Goal: Browse casually: Explore the website without a specific task or goal

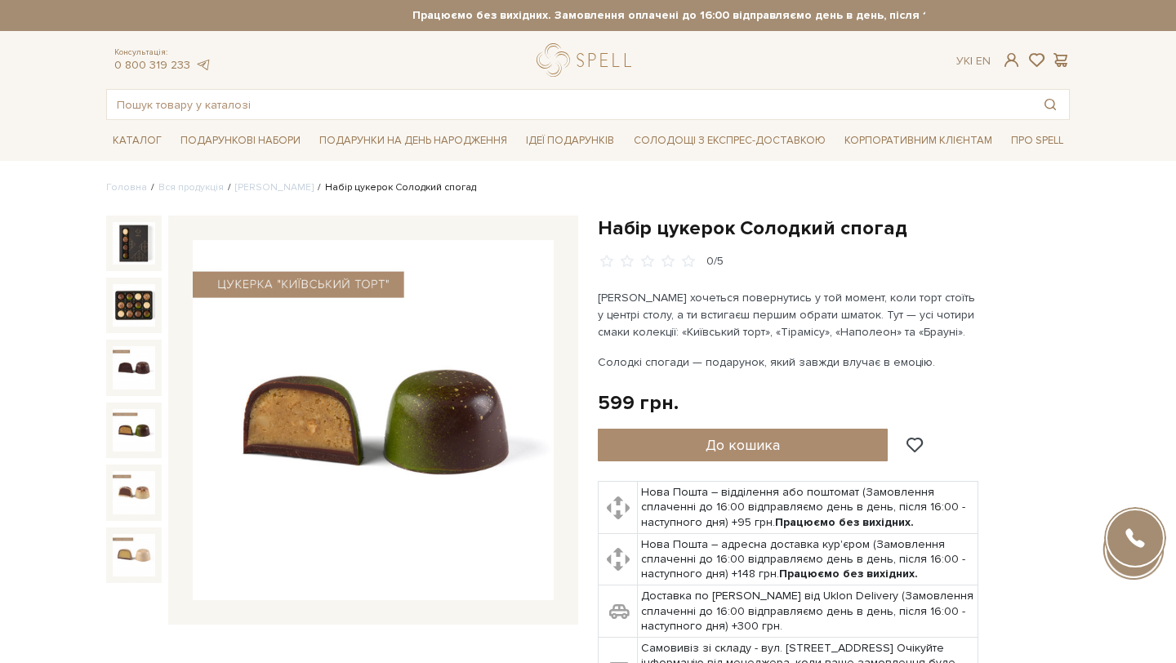
click at [135, 431] on img at bounding box center [134, 430] width 42 height 42
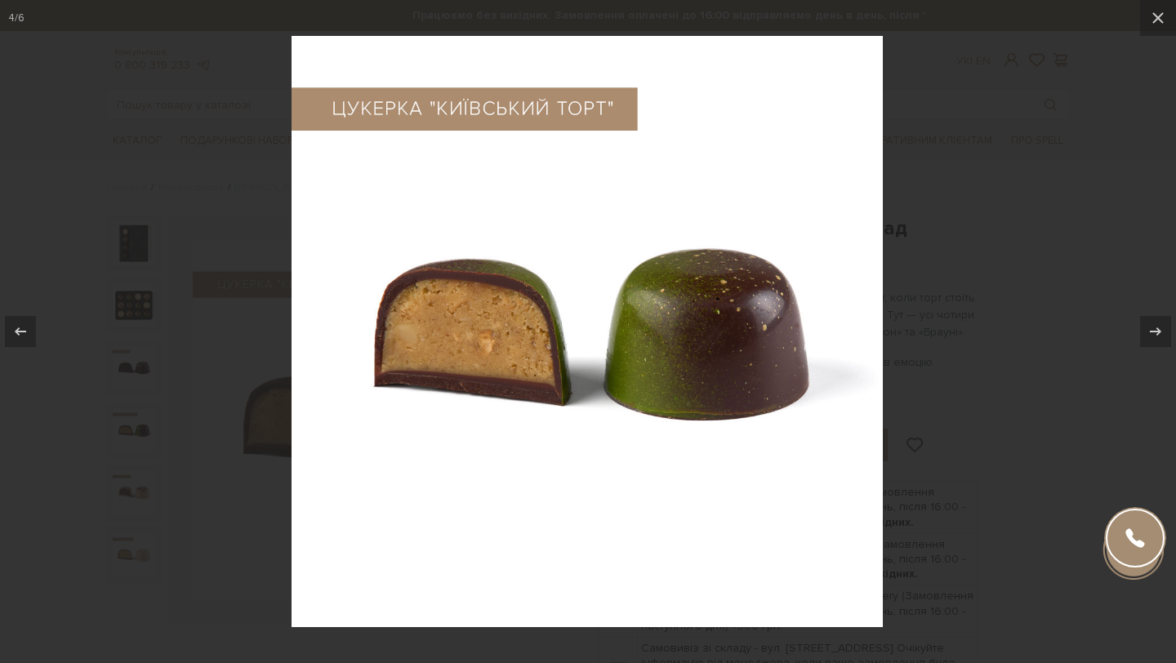
click at [131, 466] on div at bounding box center [588, 331] width 1176 height 663
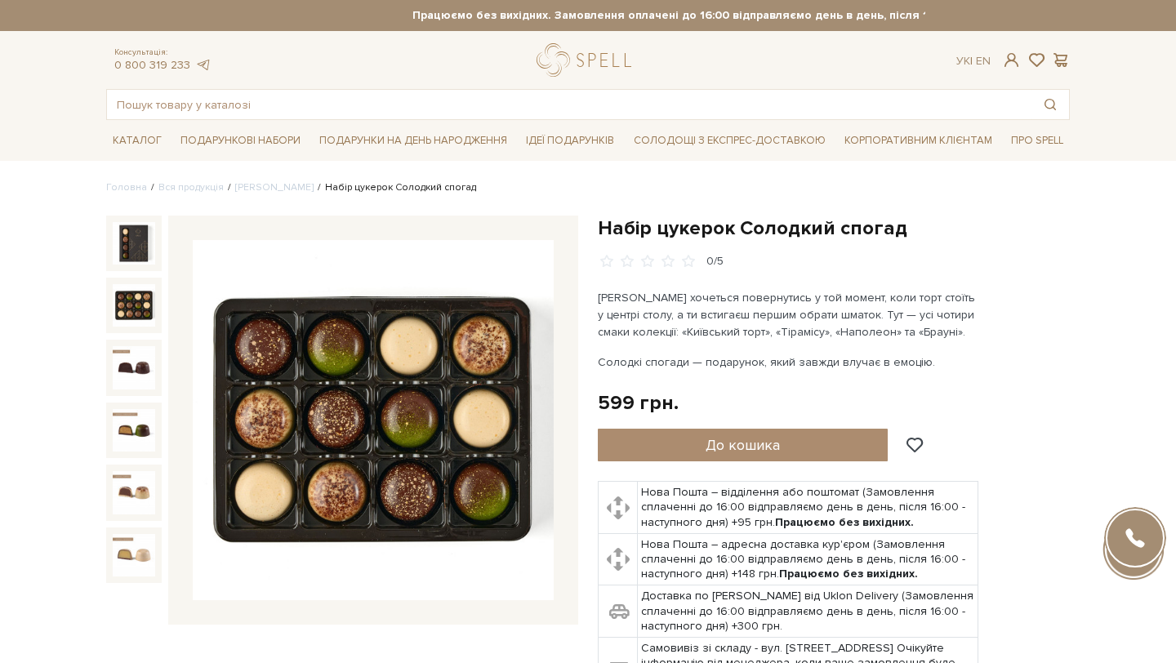
click at [136, 307] on img at bounding box center [134, 305] width 42 height 42
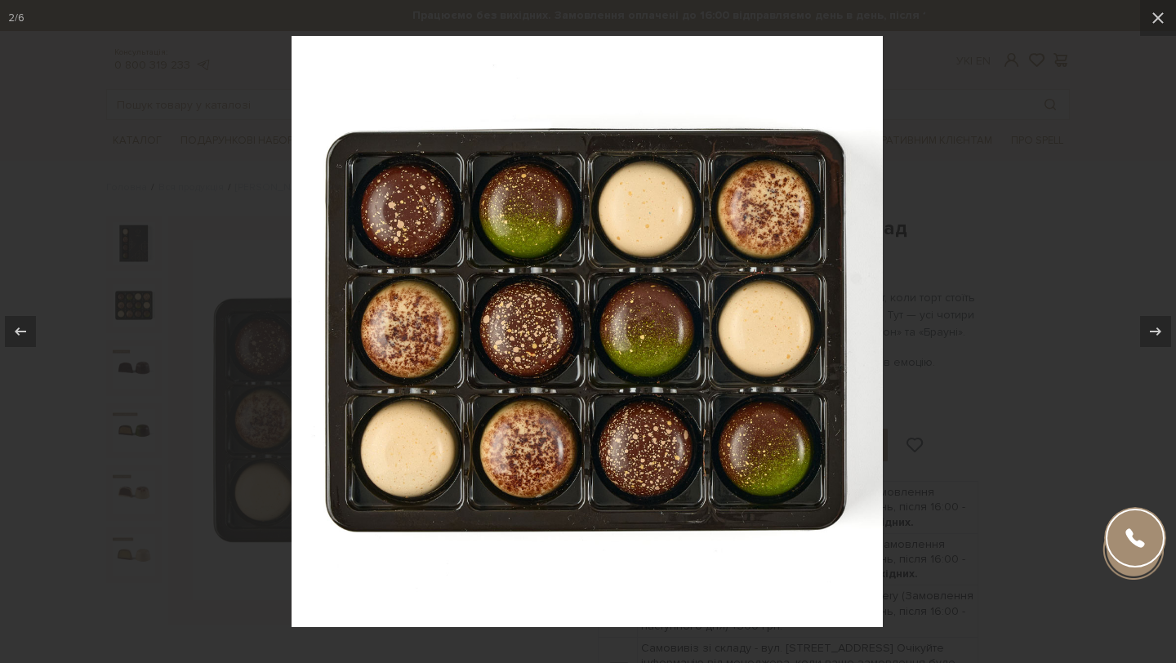
click at [191, 294] on div at bounding box center [588, 331] width 1176 height 663
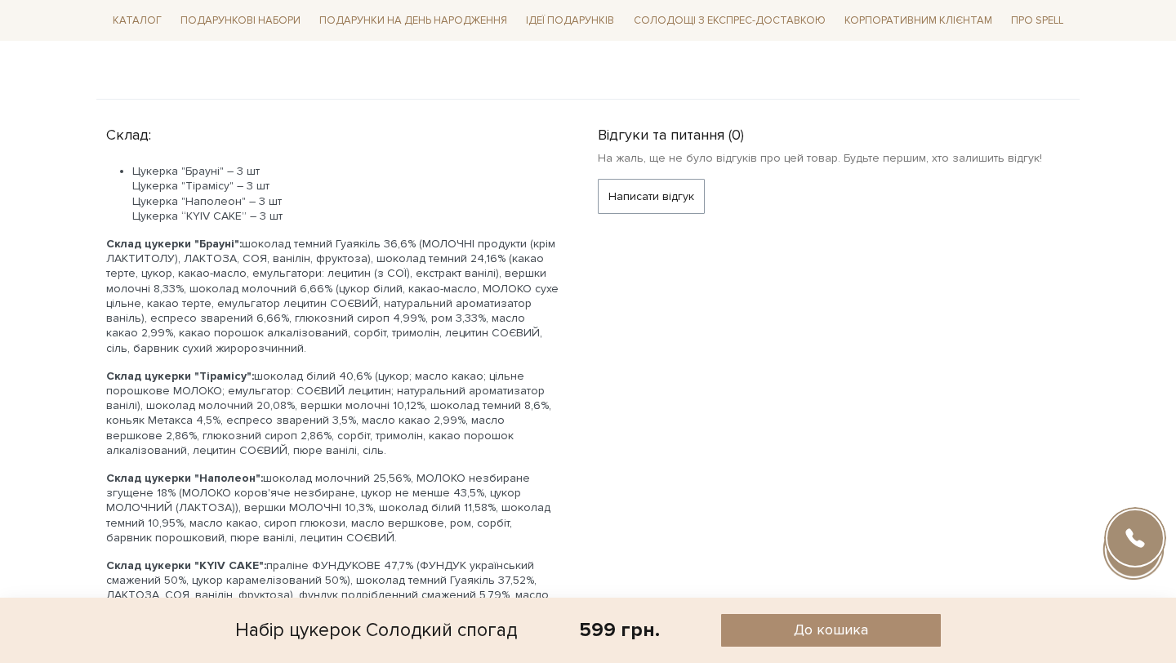
scroll to position [668, 0]
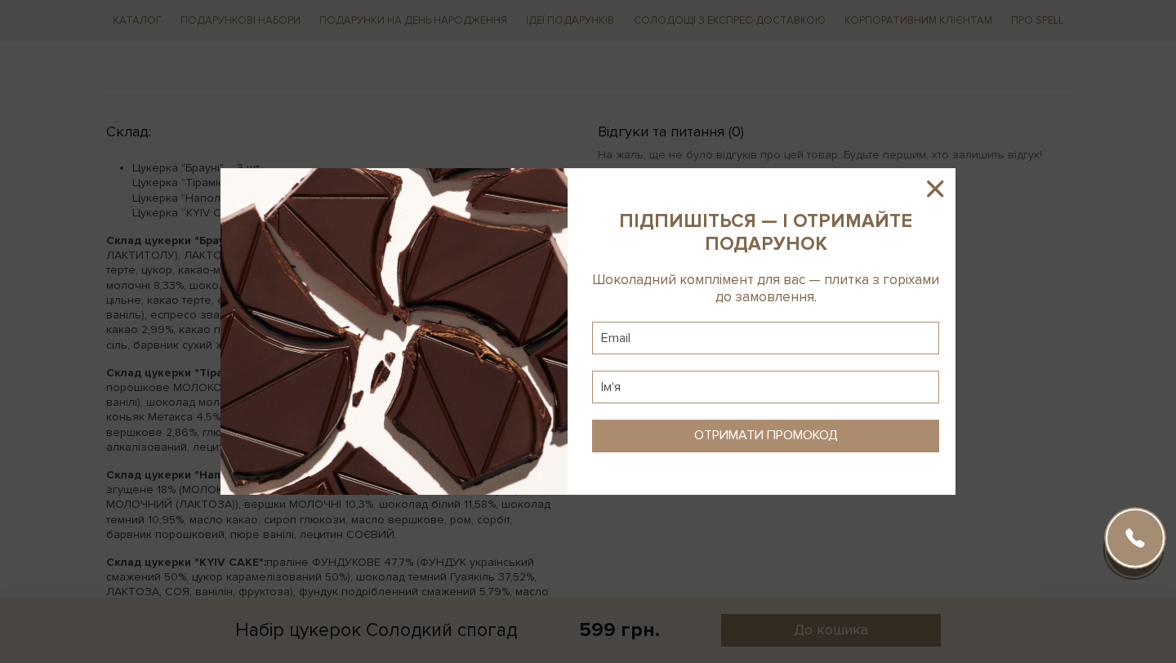
click at [937, 189] on icon at bounding box center [935, 189] width 16 height 16
